Goal: Task Accomplishment & Management: Complete application form

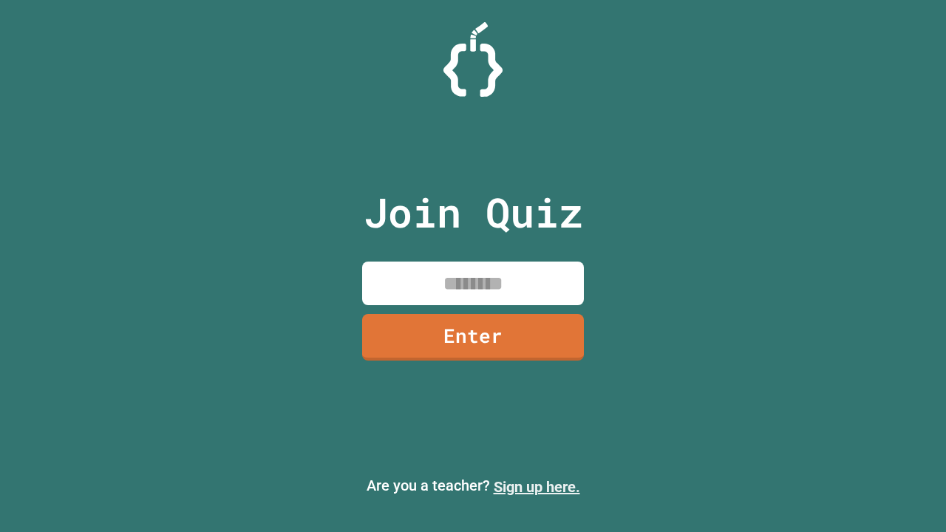
click at [537, 487] on link "Sign up here." at bounding box center [537, 487] width 87 height 18
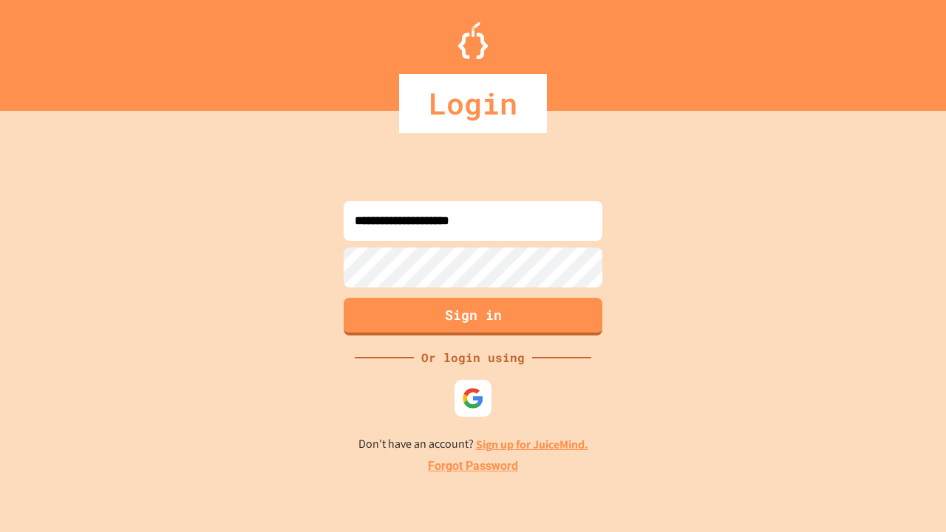
type input "**********"
